Goal: Information Seeking & Learning: Understand process/instructions

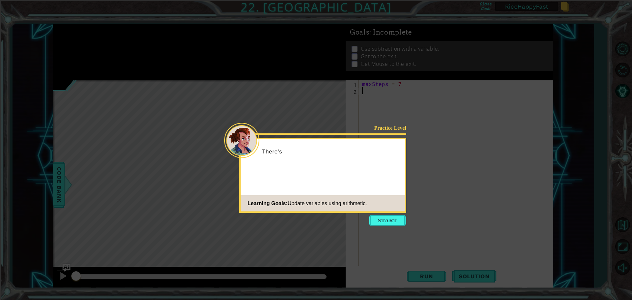
click at [388, 222] on button "Start" at bounding box center [388, 220] width 38 height 11
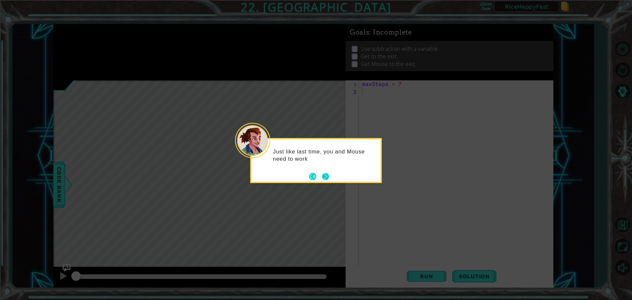
click at [326, 179] on button "Next" at bounding box center [325, 176] width 7 height 7
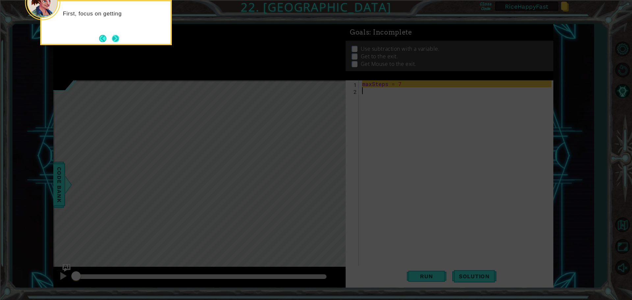
click at [112, 40] on button "Next" at bounding box center [115, 38] width 7 height 7
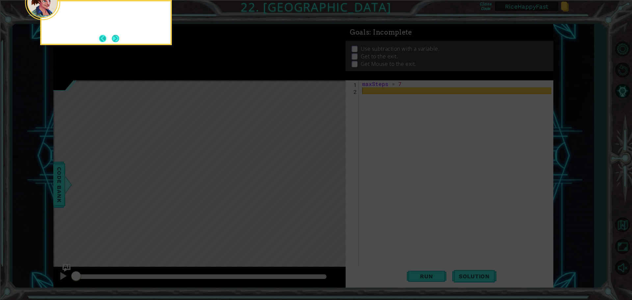
click at [111, 40] on footer at bounding box center [109, 39] width 20 height 10
click at [113, 37] on button "Next" at bounding box center [115, 38] width 7 height 7
click at [116, 37] on button "Next" at bounding box center [116, 39] width 8 height 8
